Goal: Task Accomplishment & Management: Manage account settings

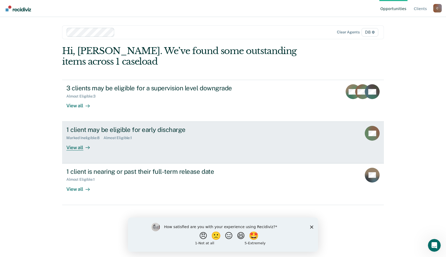
click at [86, 151] on div "View all" at bounding box center [81, 145] width 30 height 10
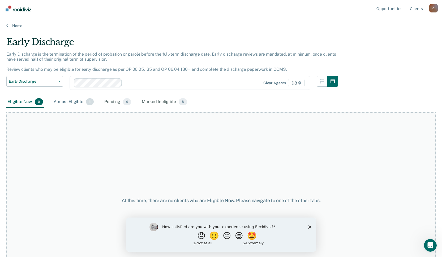
click at [83, 108] on div "Almost Eligible 1" at bounding box center [74, 102] width 42 height 12
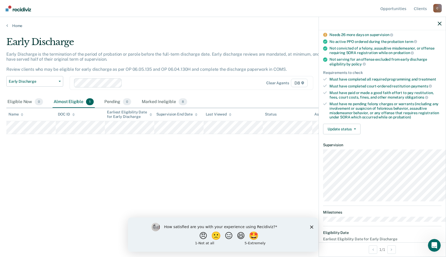
scroll to position [53, 0]
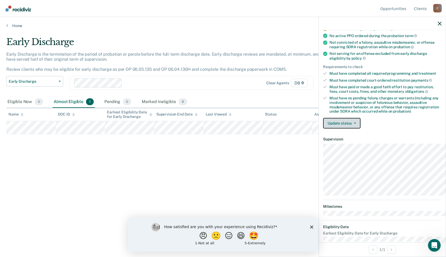
click at [339, 129] on button "Update status" at bounding box center [341, 123] width 37 height 11
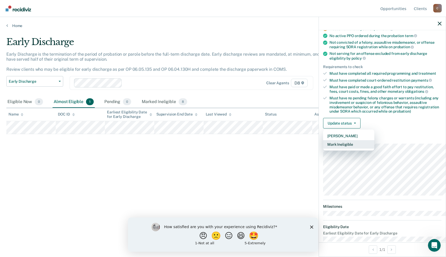
click at [334, 149] on button "Mark Ineligible" at bounding box center [348, 144] width 51 height 8
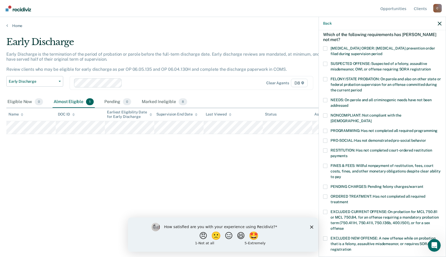
scroll to position [0, 0]
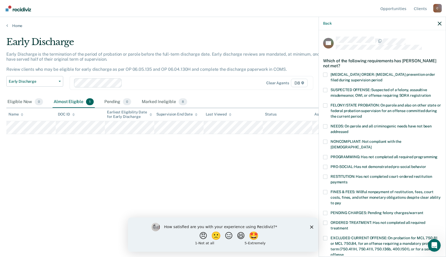
click at [323, 159] on span at bounding box center [325, 157] width 4 height 4
click at [437, 155] on input "PROGRAMMING: Has not completed all required programming" at bounding box center [437, 155] width 0 height 0
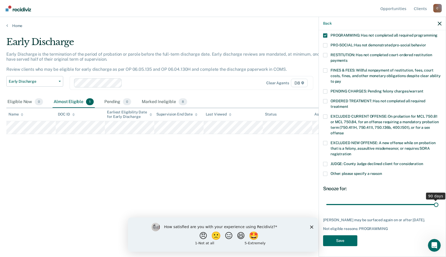
scroll to position [138, 0]
drag, startPoint x: 353, startPoint y: 195, endPoint x: 480, endPoint y: 202, distance: 127.3
type input "90"
click at [438, 202] on input "range" at bounding box center [382, 204] width 112 height 9
click at [333, 237] on button "Save" at bounding box center [340, 241] width 34 height 11
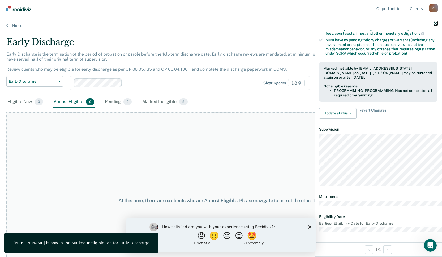
click at [433, 25] on icon "button" at bounding box center [435, 24] width 4 height 4
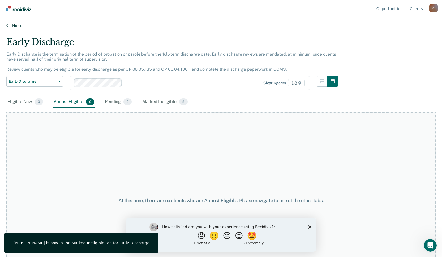
click at [21, 28] on link "Home" at bounding box center [220, 25] width 429 height 5
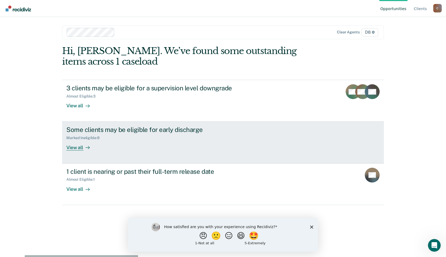
click at [83, 151] on div "View all" at bounding box center [81, 145] width 30 height 10
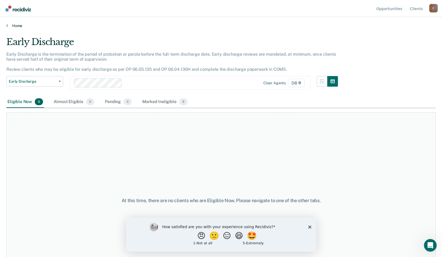
click at [16, 27] on link "Home" at bounding box center [220, 25] width 429 height 5
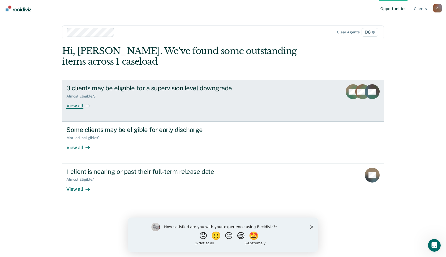
click at [81, 109] on div "View all" at bounding box center [81, 104] width 30 height 10
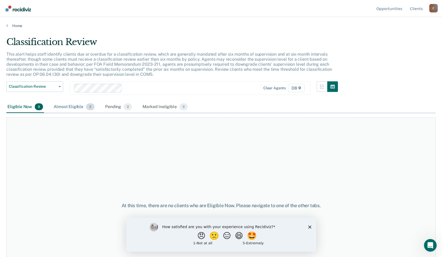
click at [95, 113] on div "Almost Eligible 3" at bounding box center [74, 107] width 43 height 12
